Goal: Task Accomplishment & Management: Complete application form

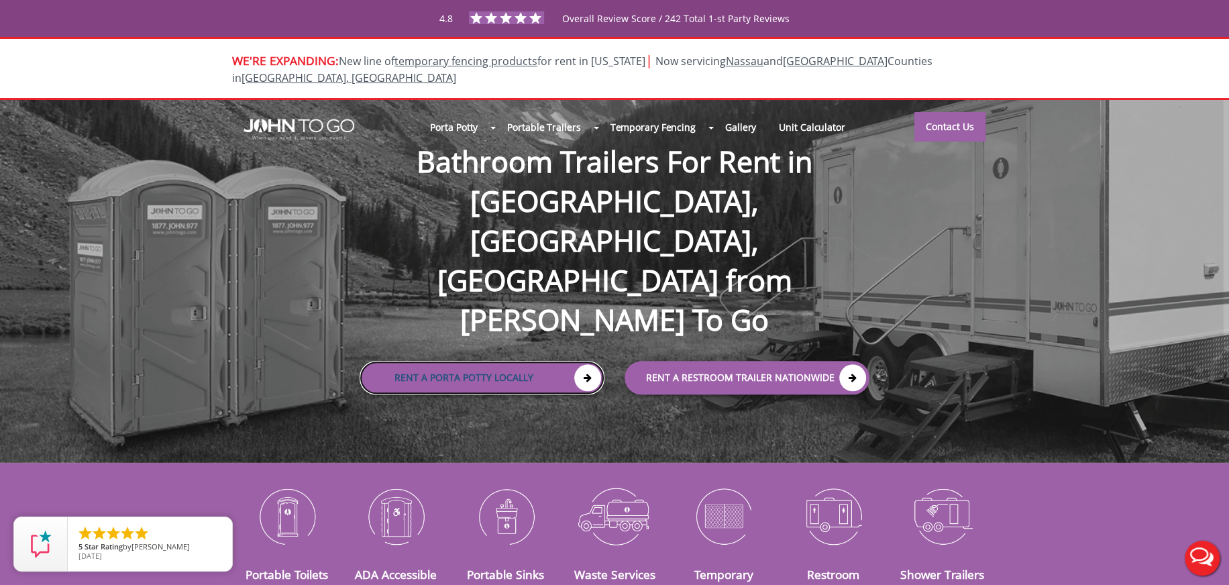
click at [455, 361] on link "Rent a Porta Potty Locally" at bounding box center [482, 378] width 245 height 34
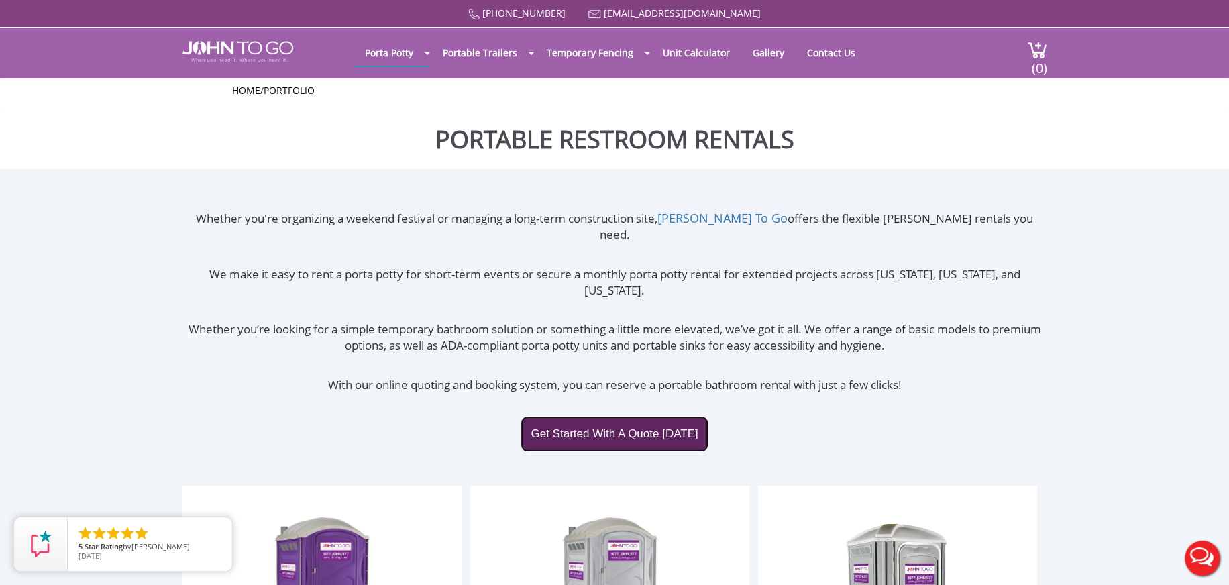
click at [609, 416] on link "Get Started With A Quote Today" at bounding box center [614, 434] width 187 height 36
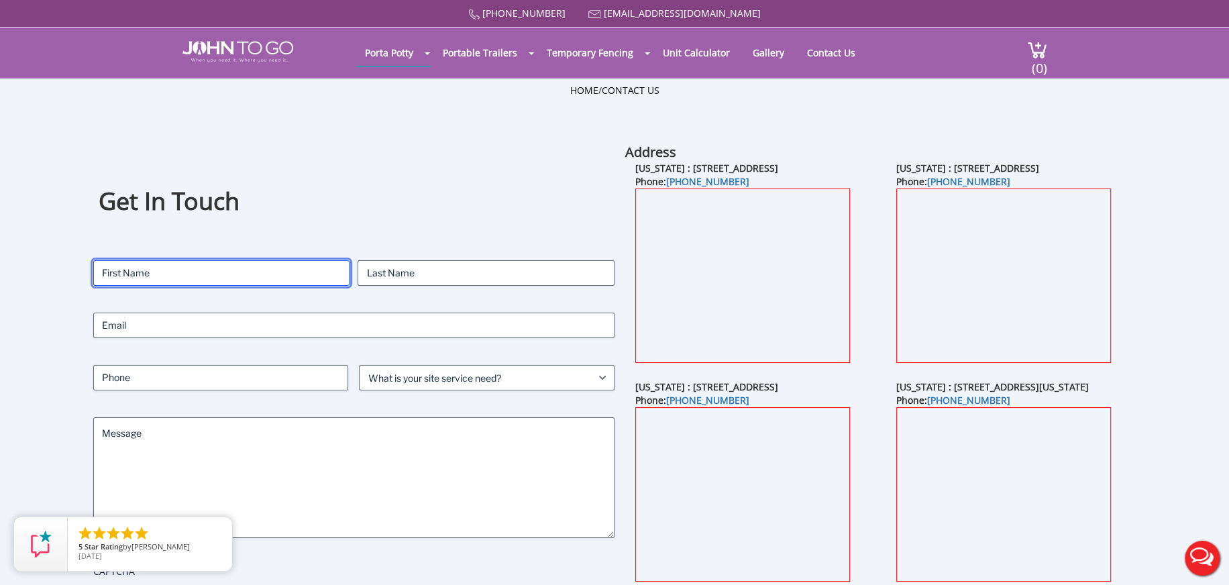
click at [168, 270] on input "First" at bounding box center [221, 272] width 257 height 25
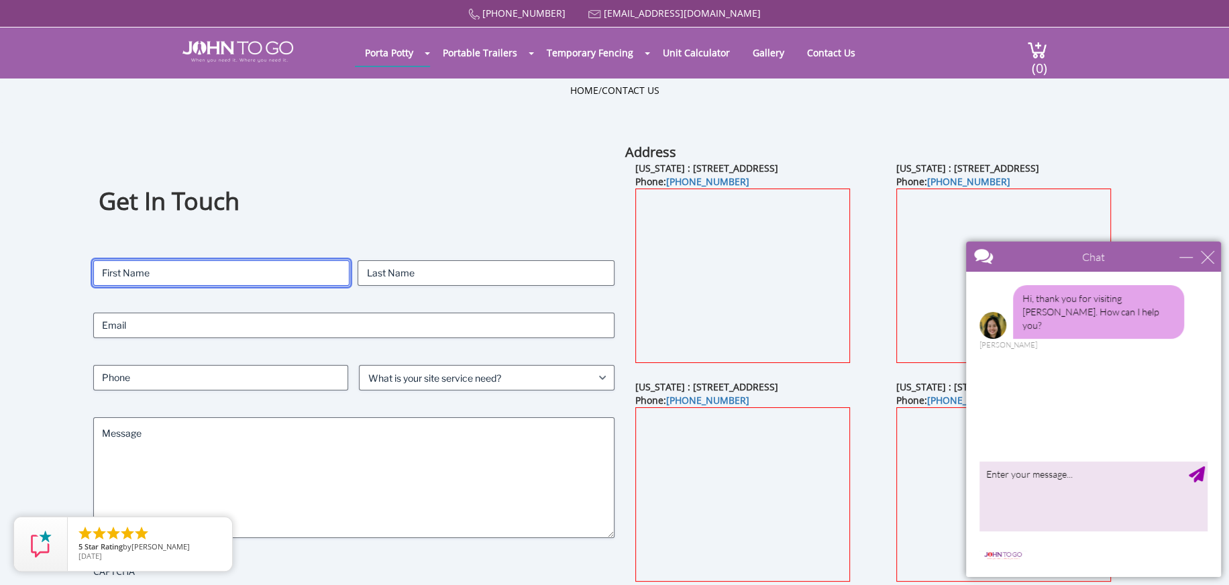
type input "[PERSON_NAME]"
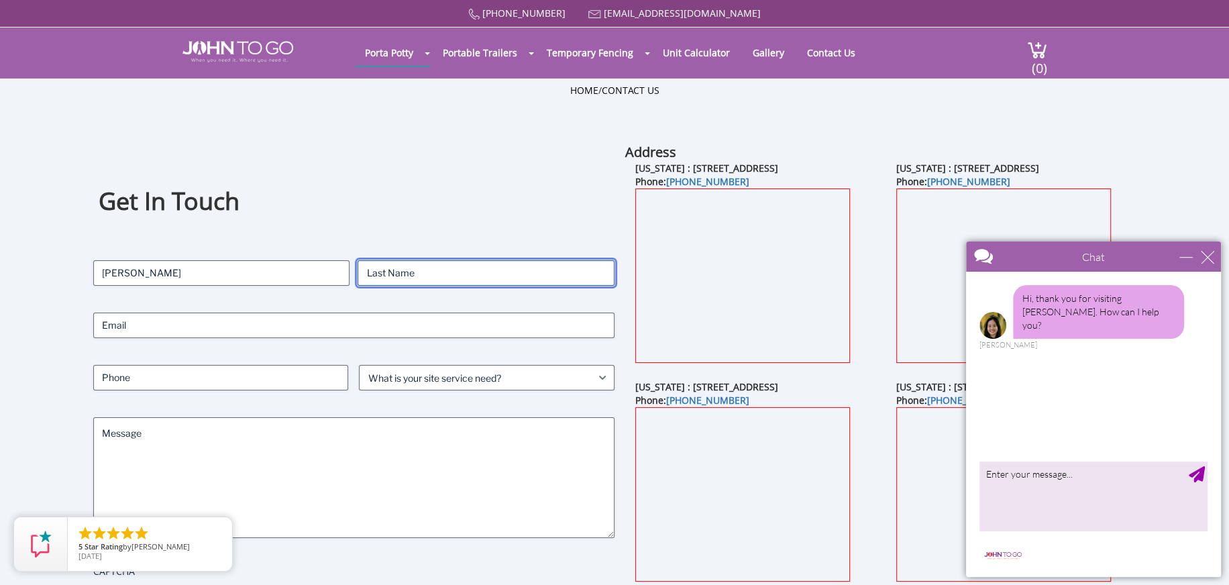
click at [393, 271] on input "Last" at bounding box center [486, 272] width 257 height 25
type input "[PERSON_NAME]"
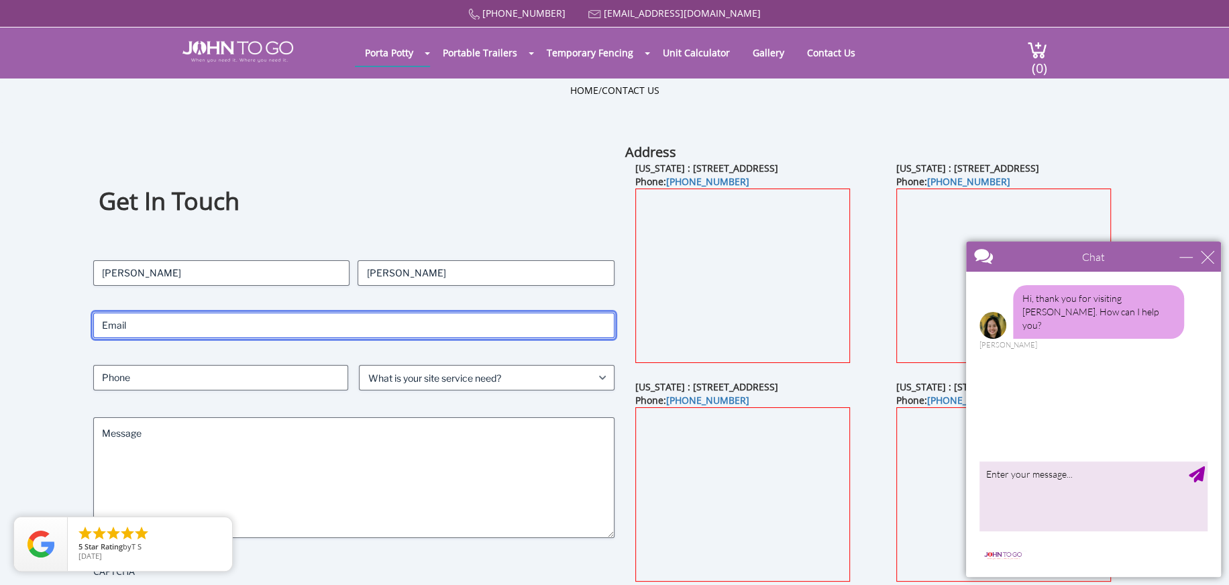
click at [370, 321] on input "Email (Required)" at bounding box center [353, 325] width 521 height 25
type input "[EMAIL_ADDRESS][DOMAIN_NAME]"
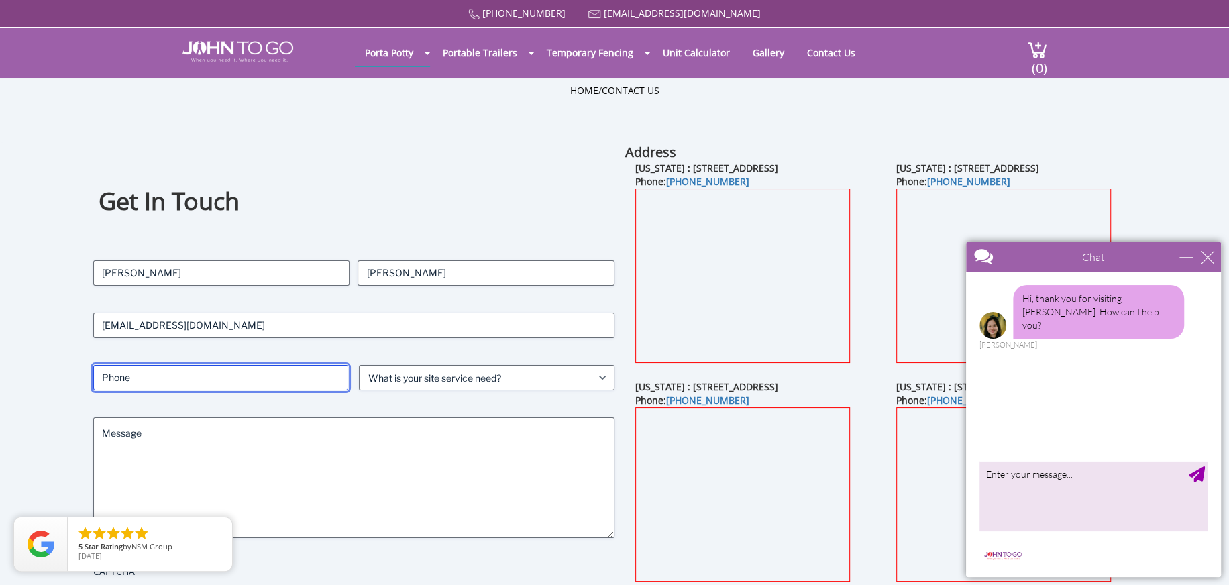
click at [221, 385] on input "Phone (Required)" at bounding box center [221, 377] width 256 height 25
type input "[PHONE_NUMBER]"
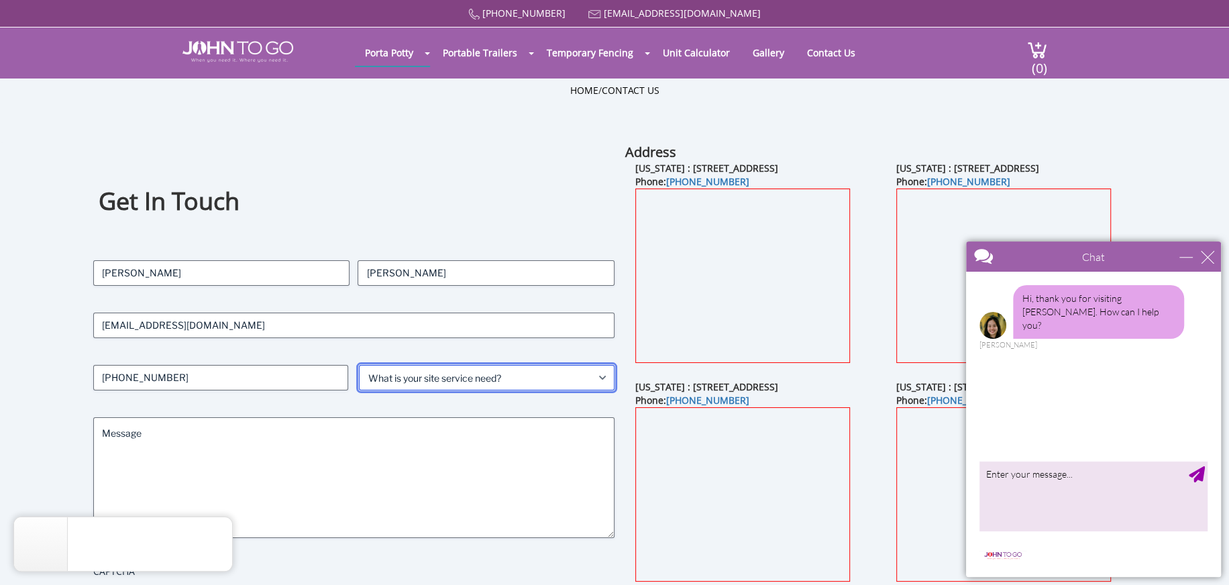
click at [403, 376] on select "What is your site service need? Consumer Construction - Commercial Construction…" at bounding box center [487, 377] width 256 height 25
select select "Event"
click at [359, 365] on select "What is your site service need? Consumer Construction - Commercial Construction…" at bounding box center [487, 377] width 256 height 25
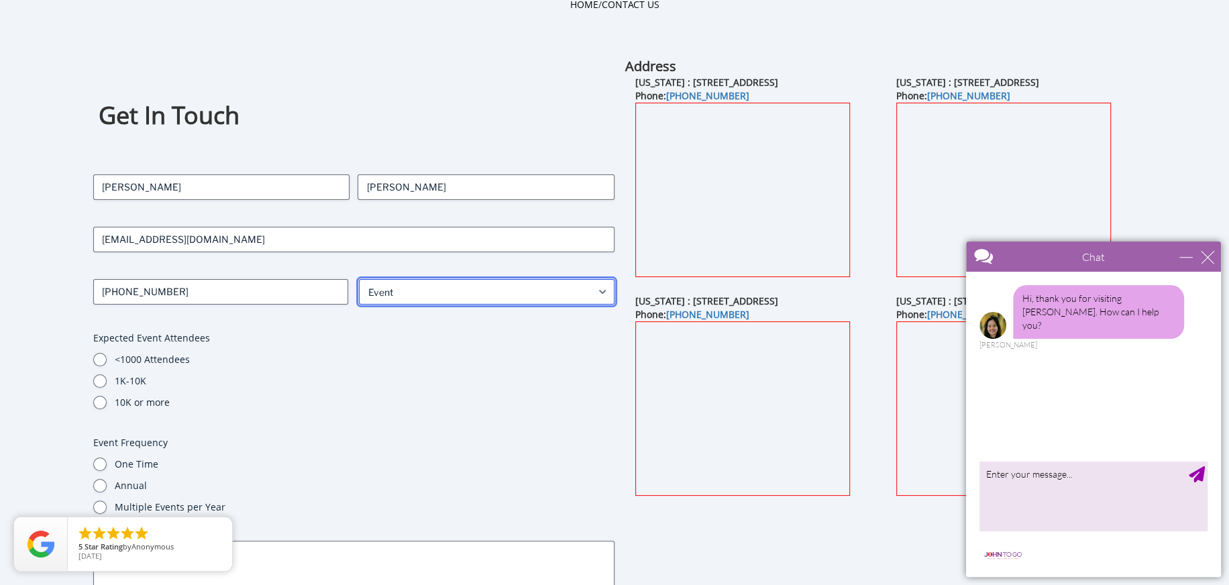
scroll to position [134, 0]
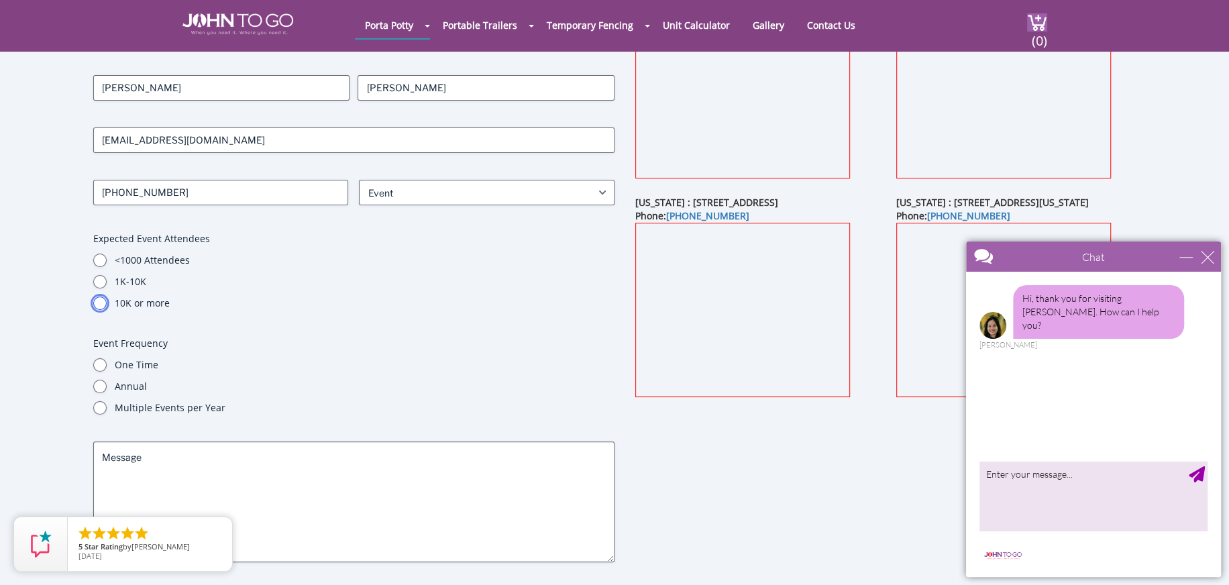
click at [95, 299] on input "10K or more" at bounding box center [99, 303] width 13 height 13
radio input "true"
click at [97, 388] on input "Annual" at bounding box center [99, 386] width 13 height 13
radio input "true"
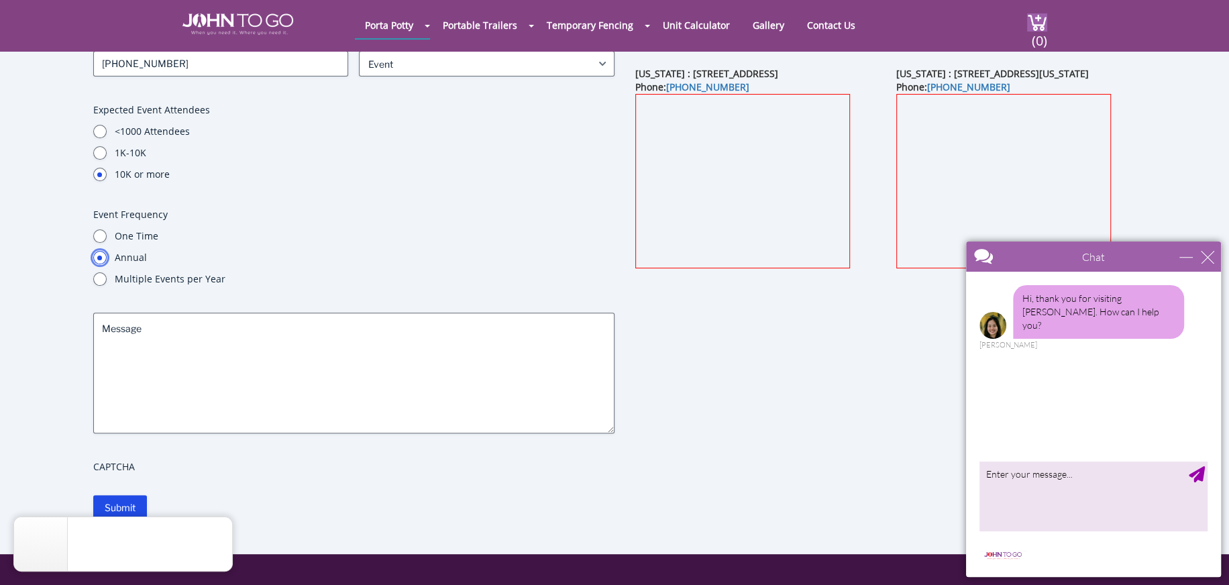
scroll to position [268, 0]
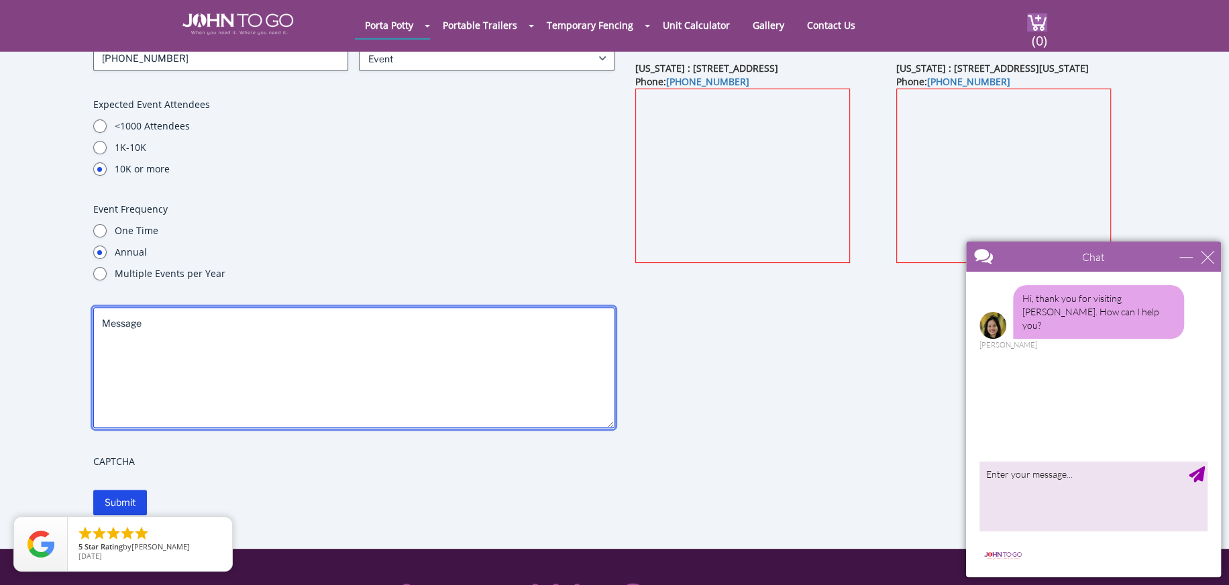
click at [191, 345] on textarea "Message" at bounding box center [353, 367] width 521 height 121
paste textarea "I am reaching out to get a quote on portable toilets for this year's Sand Sculp…"
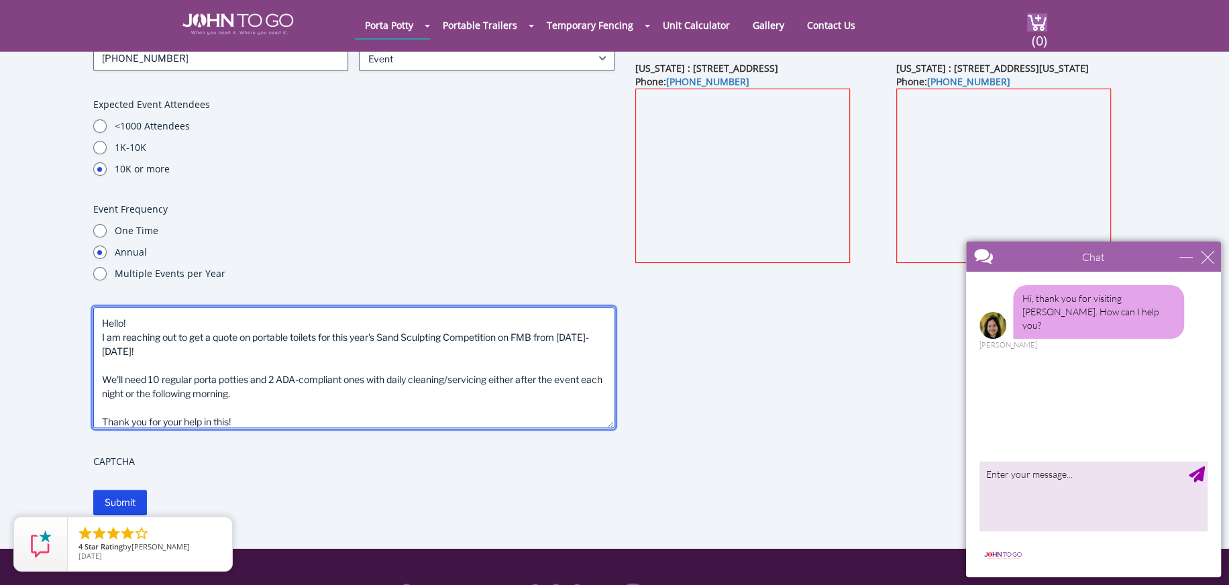
click at [185, 361] on textarea "Hello! I am reaching out to get a quote on portable toilets for this year's San…" at bounding box center [353, 367] width 521 height 121
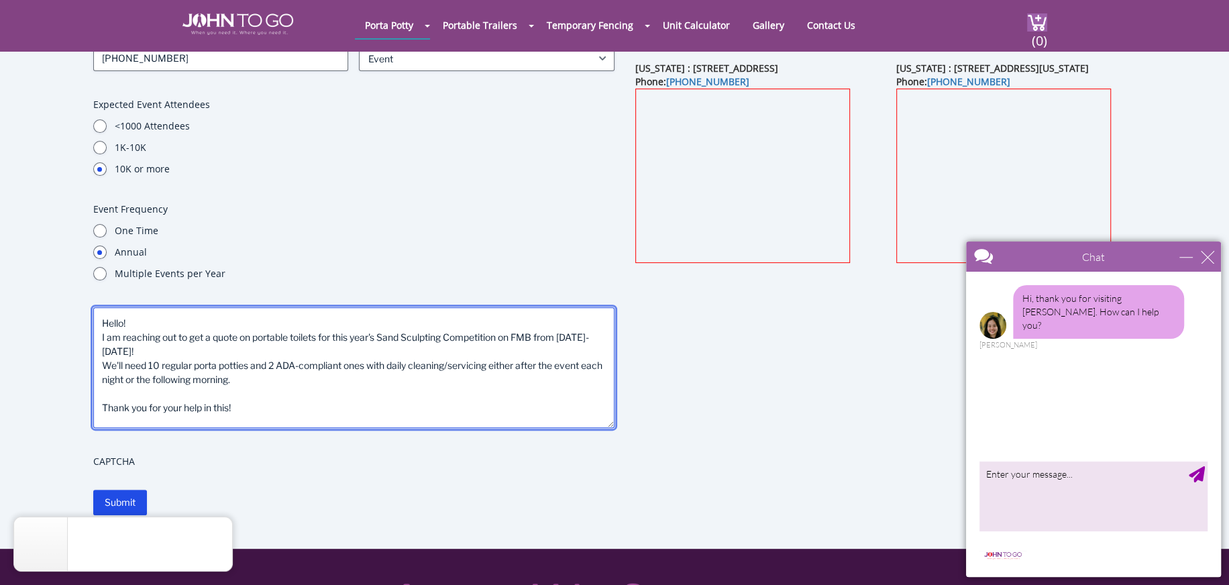
click at [276, 374] on textarea "Hello! I am reaching out to get a quote on portable toilets for this year's San…" at bounding box center [353, 367] width 521 height 121
paste textarea "need 4 sinks or wash stations as well. Could you please add this to the quote?"
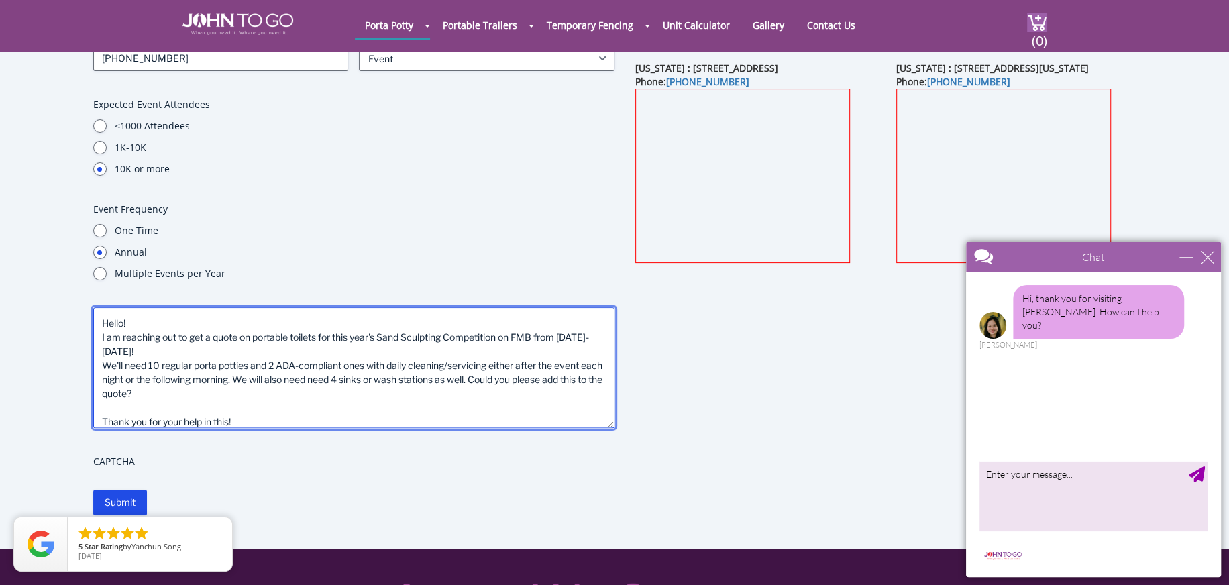
drag, startPoint x: 332, startPoint y: 381, endPoint x: 312, endPoint y: 381, distance: 20.1
click at [312, 381] on textarea "Hello! I am reaching out to get a quote on portable toilets for this year's San…" at bounding box center [353, 367] width 521 height 121
drag, startPoint x: 476, startPoint y: 380, endPoint x: 574, endPoint y: 398, distance: 99.5
click at [574, 398] on textarea "Hello! I am reaching out to get a quote on portable toilets for this year's San…" at bounding box center [353, 367] width 521 height 121
click at [210, 344] on textarea "Hello! I am reaching out to get a quote on portable toilets for this year's San…" at bounding box center [353, 367] width 521 height 121
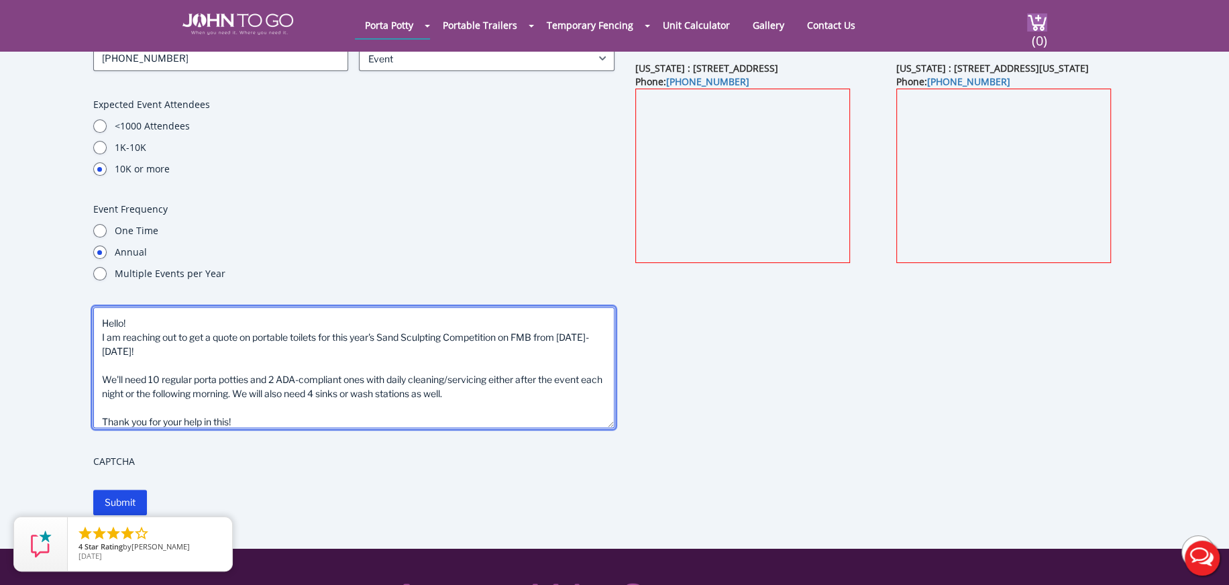
scroll to position [0, 0]
drag, startPoint x: 503, startPoint y: 337, endPoint x: 459, endPoint y: 335, distance: 44.3
click at [459, 335] on textarea "Hello! I am reaching out to get a quote on portable toilets for this year's San…" at bounding box center [353, 367] width 521 height 121
click at [225, 367] on textarea "Hello! I am reaching out to get a quote on portable toilets for this year's San…" at bounding box center [353, 367] width 521 height 121
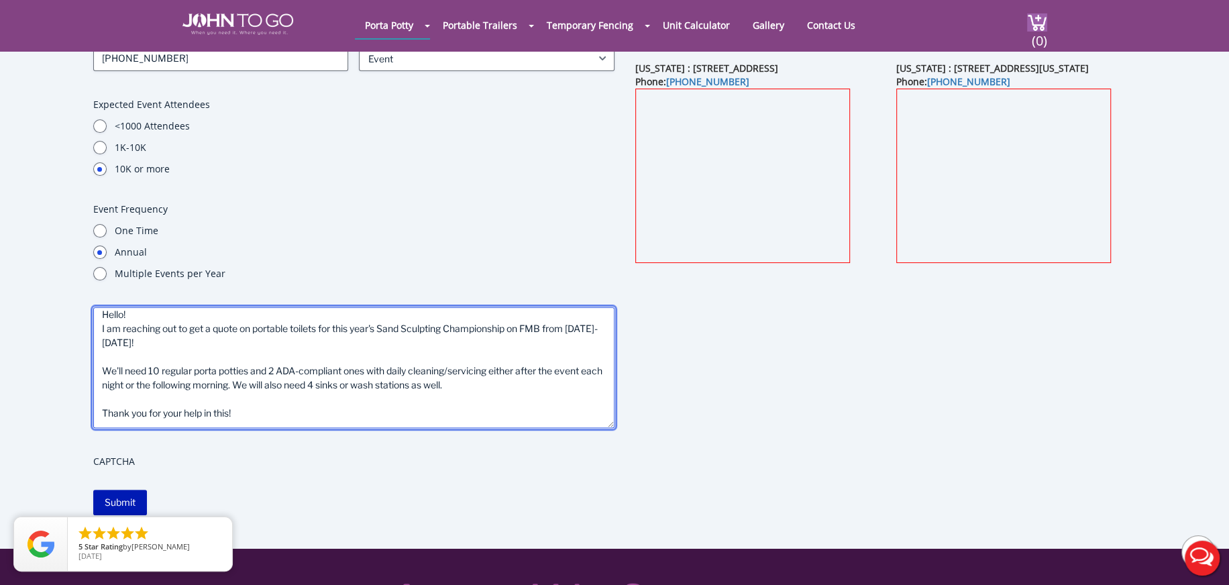
type textarea "Hello! I am reaching out to get a quote on portable toilets for this year's San…"
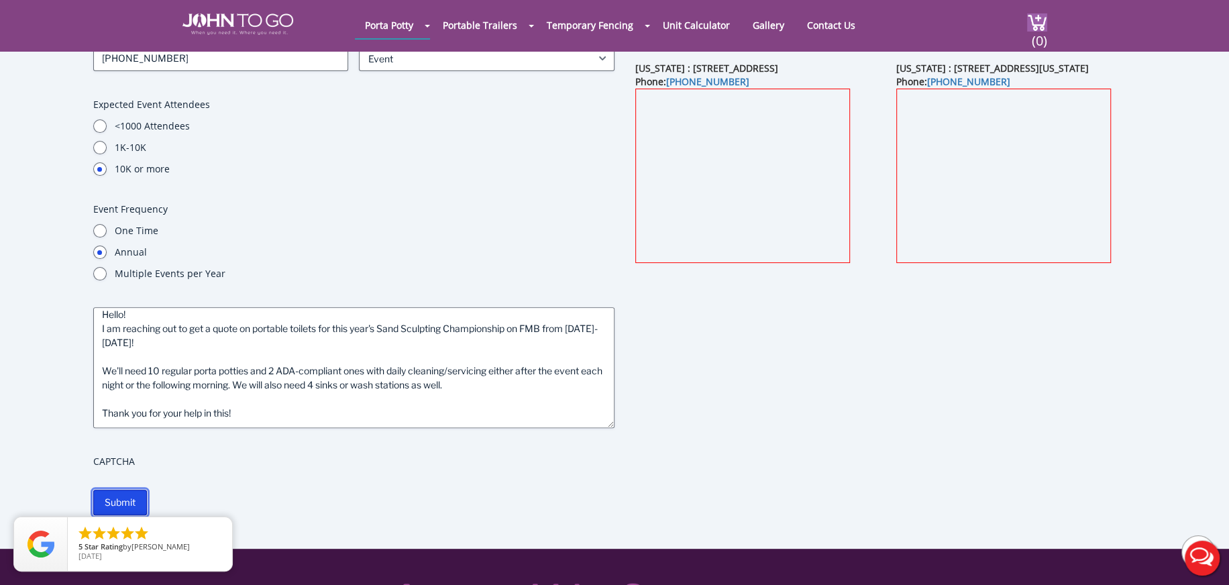
click at [119, 500] on input "Submit" at bounding box center [120, 502] width 54 height 25
